Goal: Register for event/course

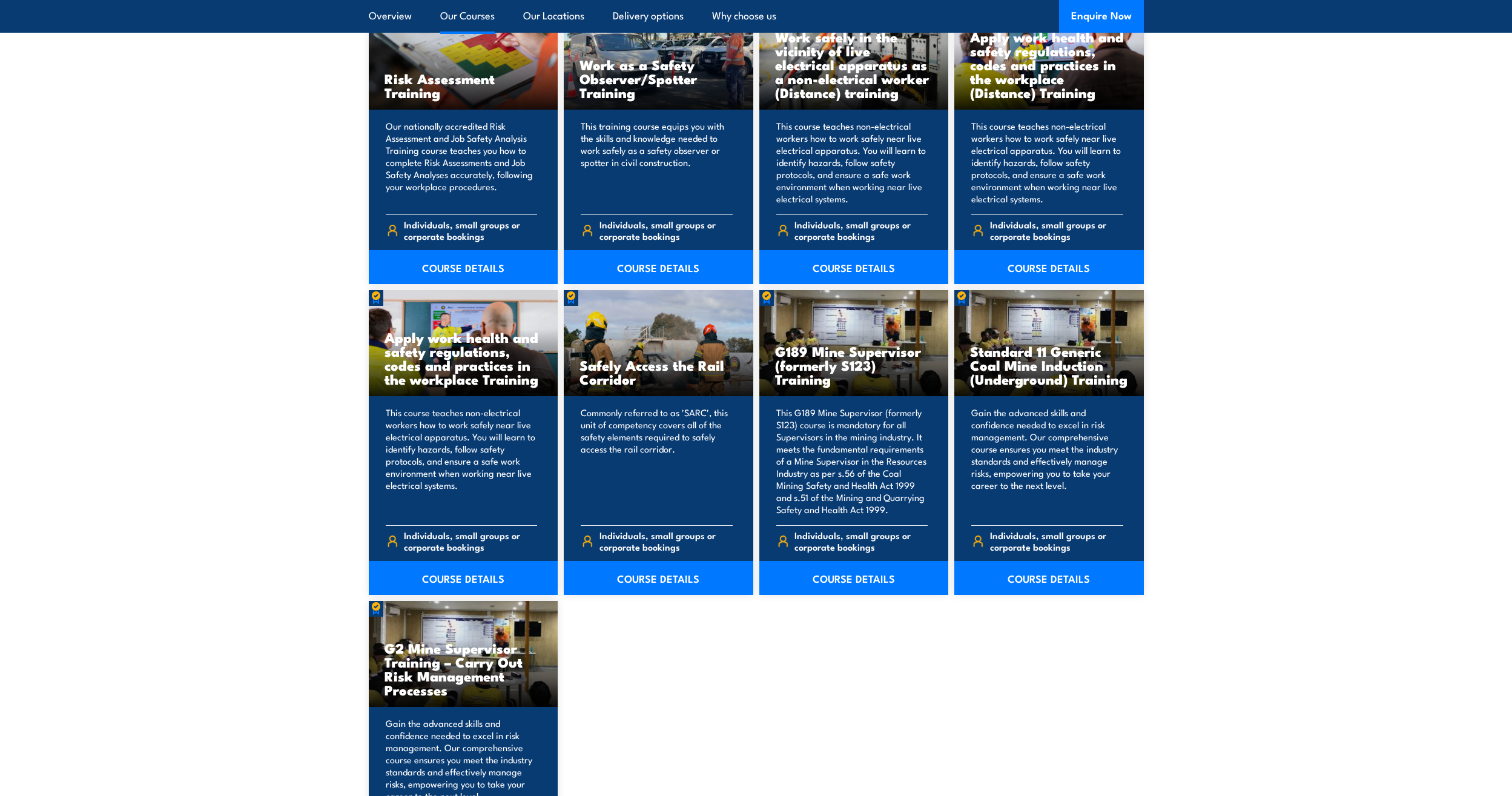
scroll to position [1757, 0]
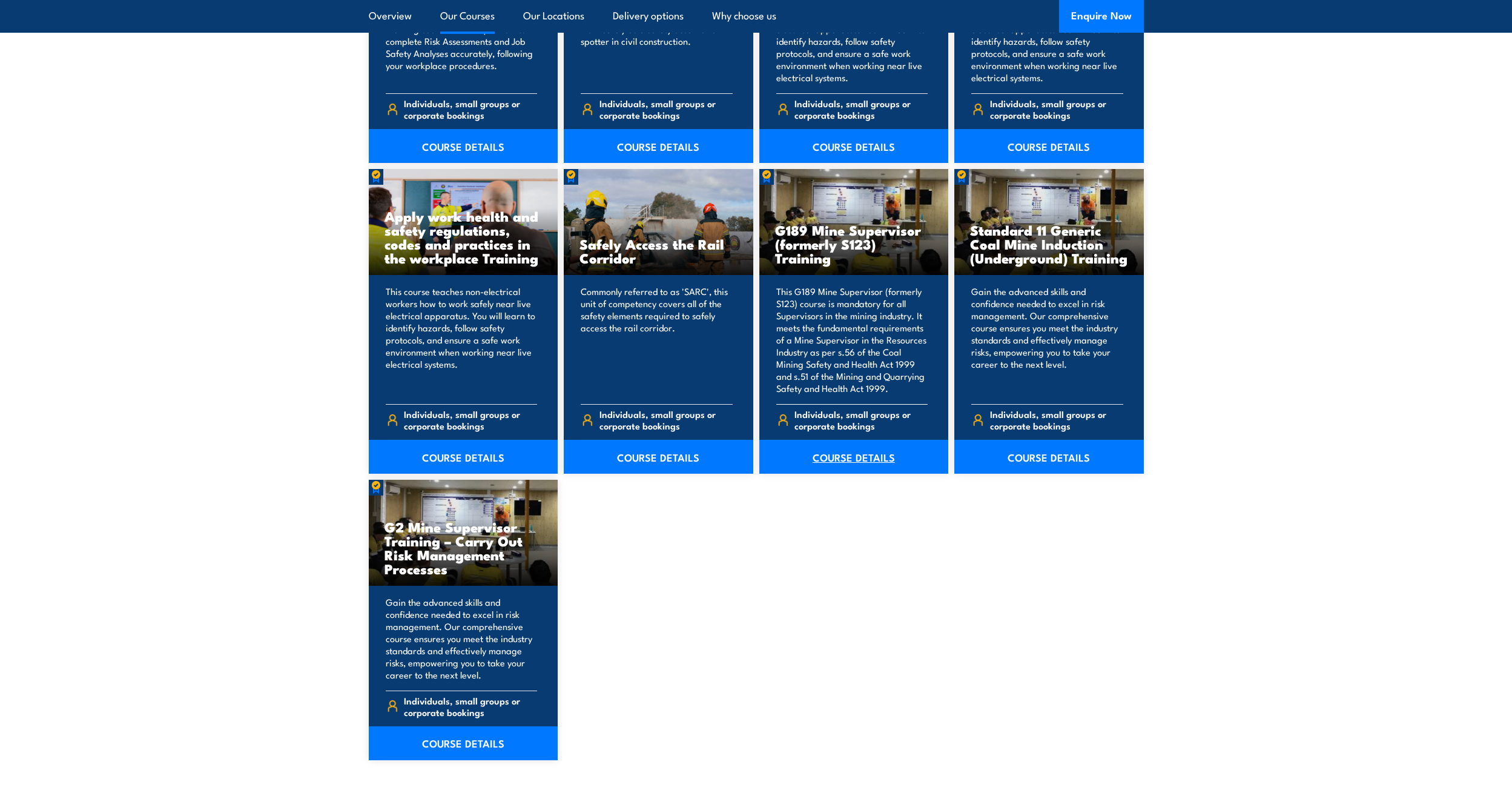
click at [866, 458] on link "COURSE DETAILS" at bounding box center [854, 456] width 189 height 34
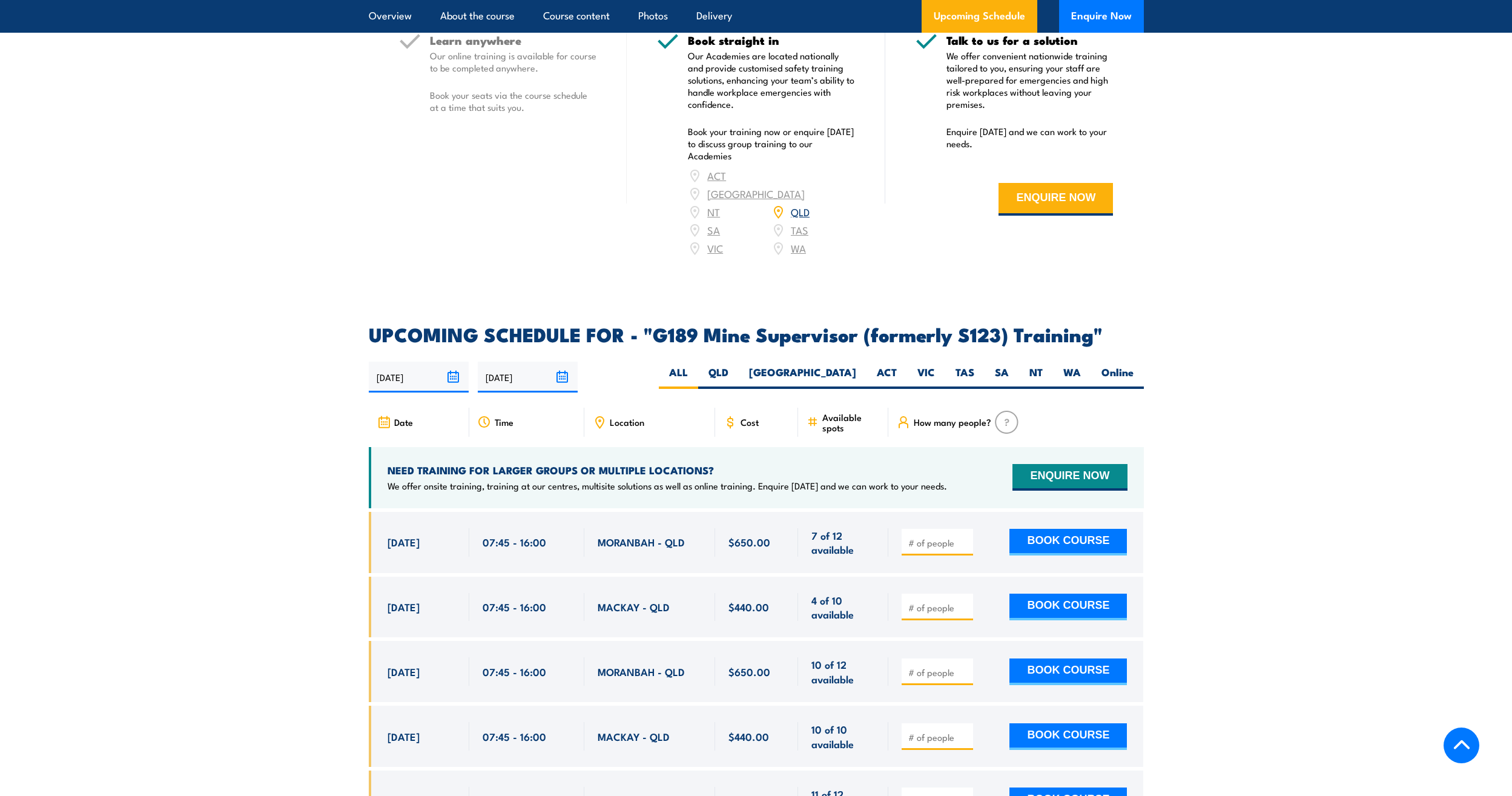
scroll to position [1999, 0]
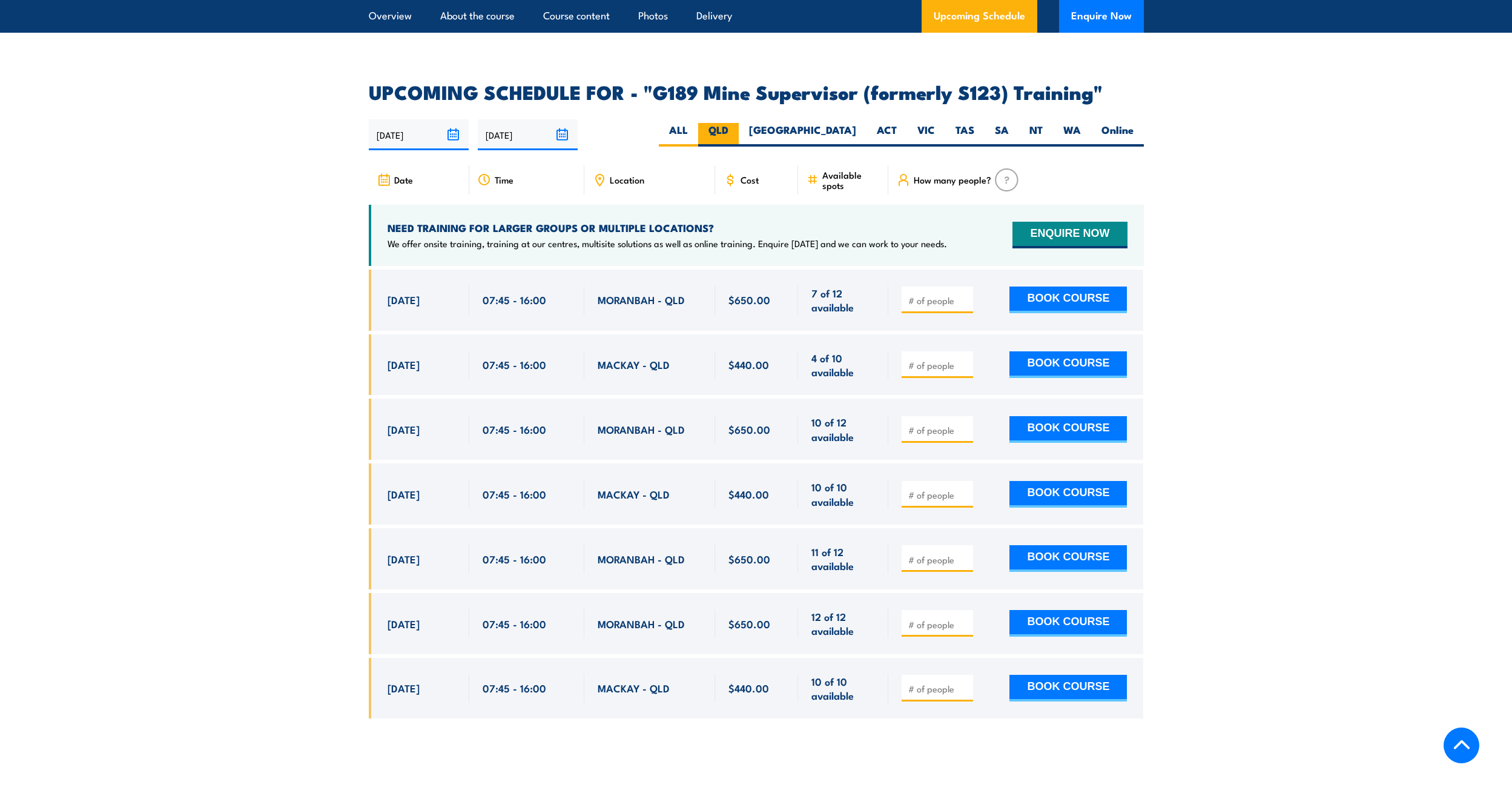
click at [739, 123] on label "QLD" at bounding box center [718, 135] width 41 height 24
click at [736, 123] on input "QLD" at bounding box center [733, 127] width 8 height 8
radio input "true"
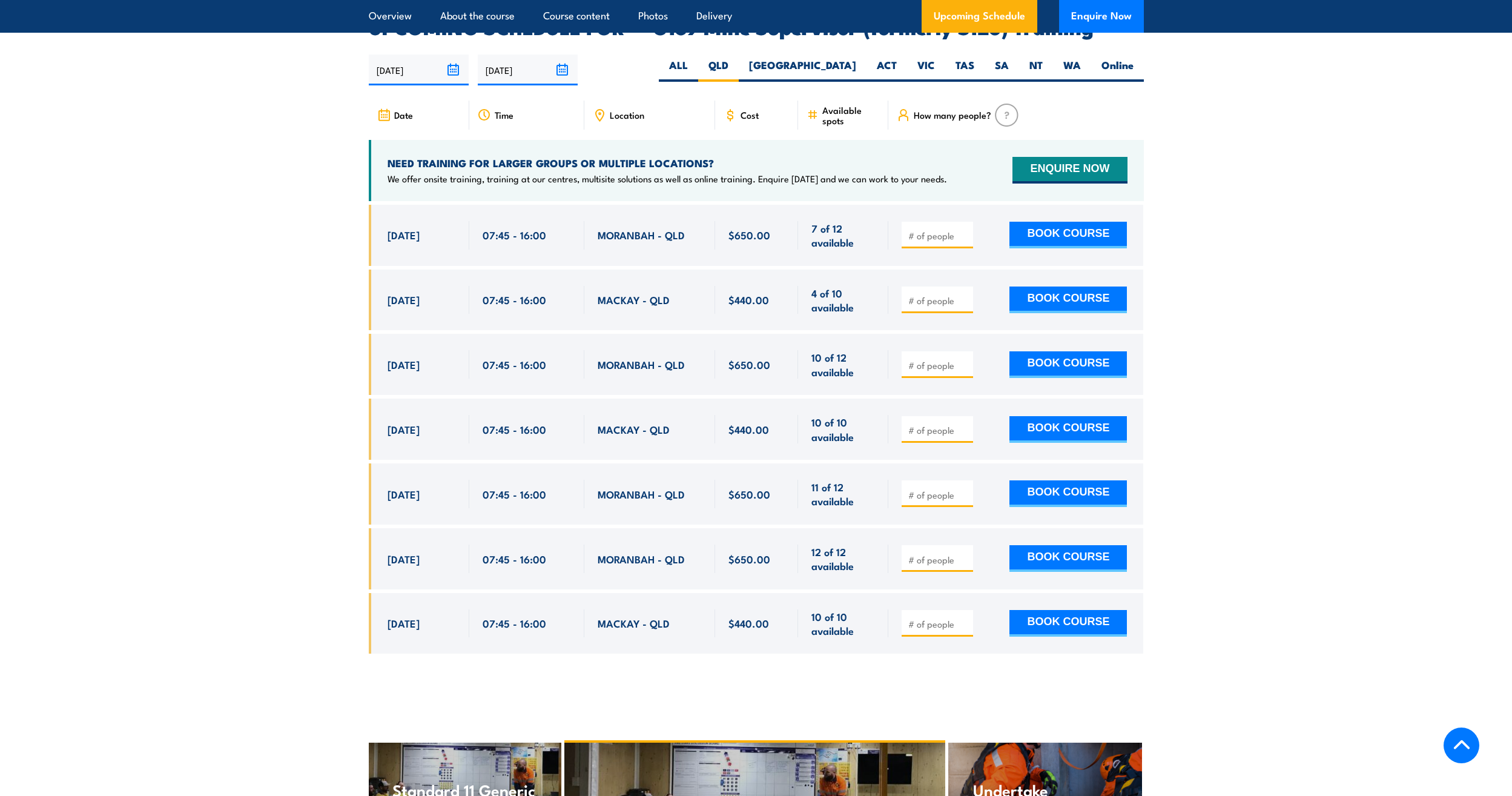
scroll to position [1701, 0]
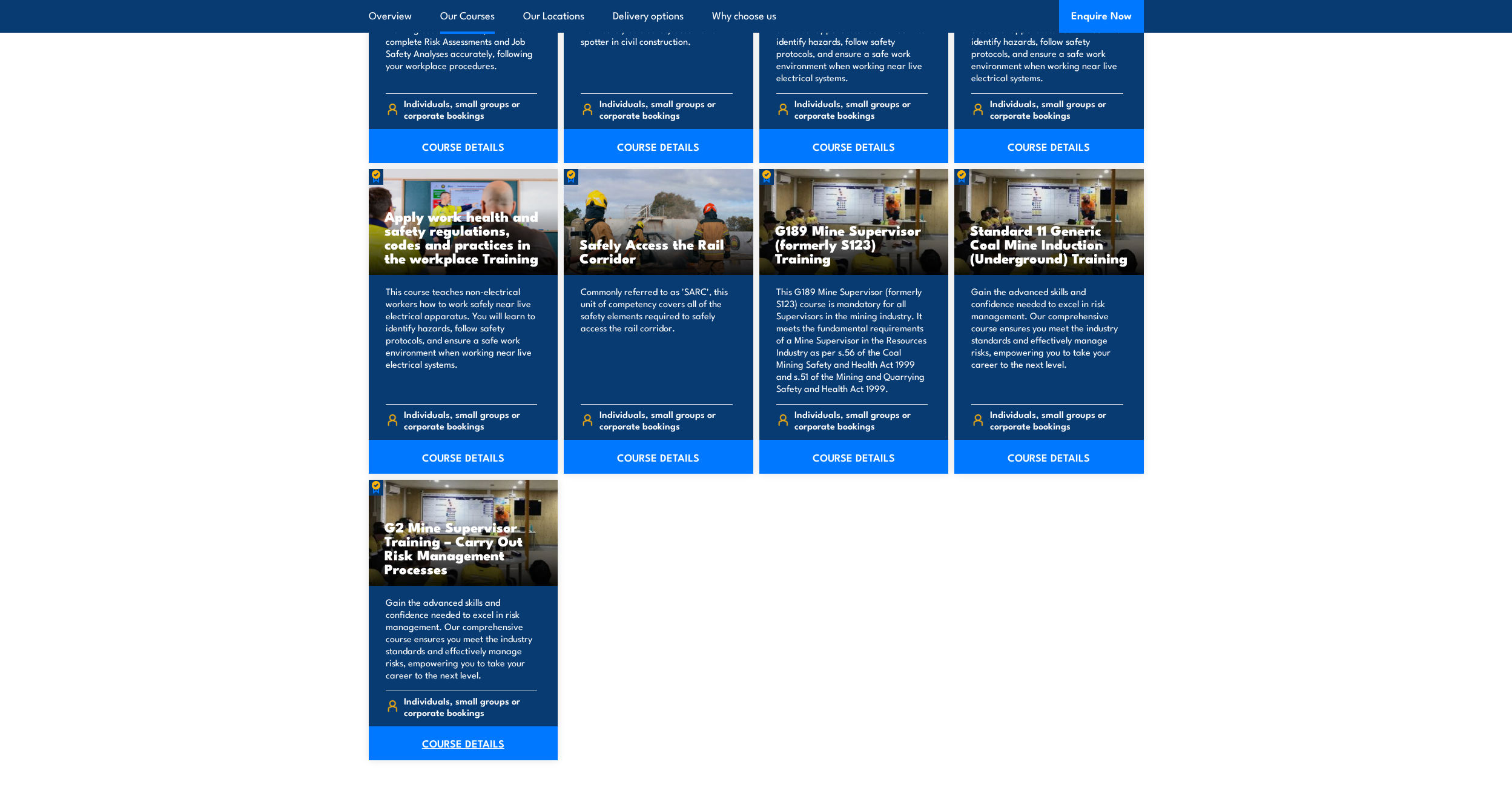
click at [454, 727] on link "COURSE DETAILS" at bounding box center [463, 743] width 189 height 34
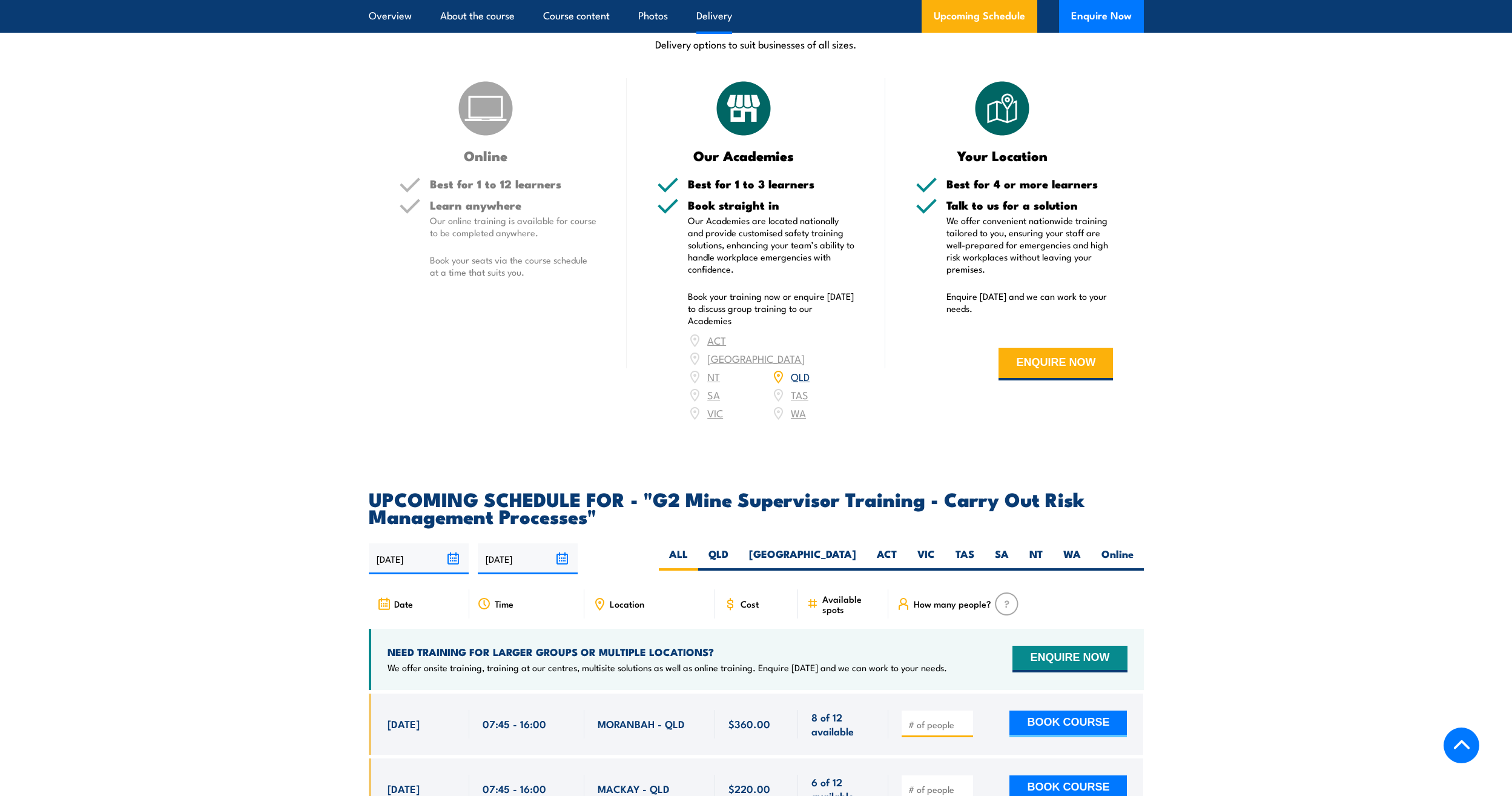
scroll to position [1999, 0]
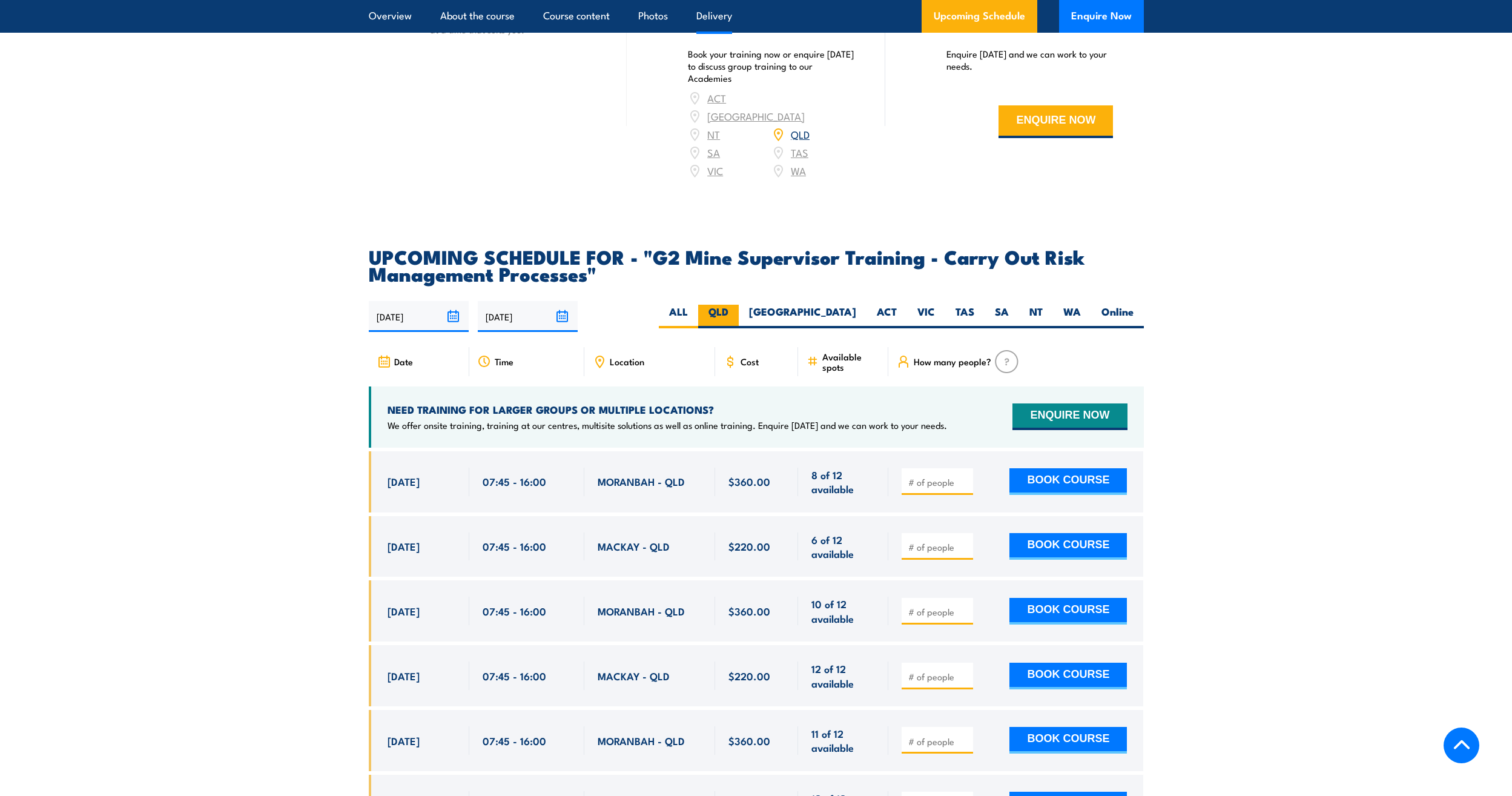
click at [739, 325] on label "QLD" at bounding box center [718, 316] width 41 height 24
click at [736, 313] on input "QLD" at bounding box center [733, 308] width 8 height 8
radio input "true"
